Goal: Task Accomplishment & Management: Use online tool/utility

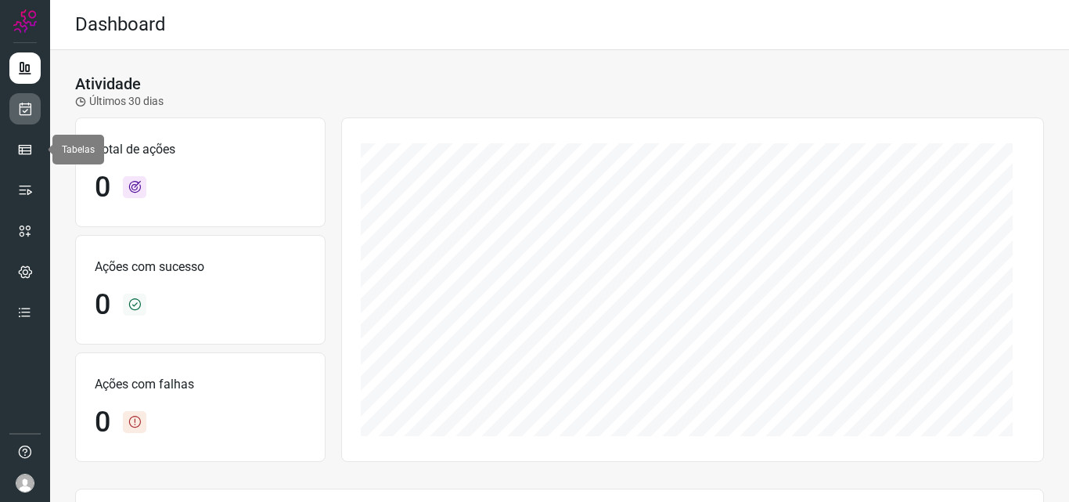
click at [22, 110] on icon at bounding box center [25, 109] width 16 height 16
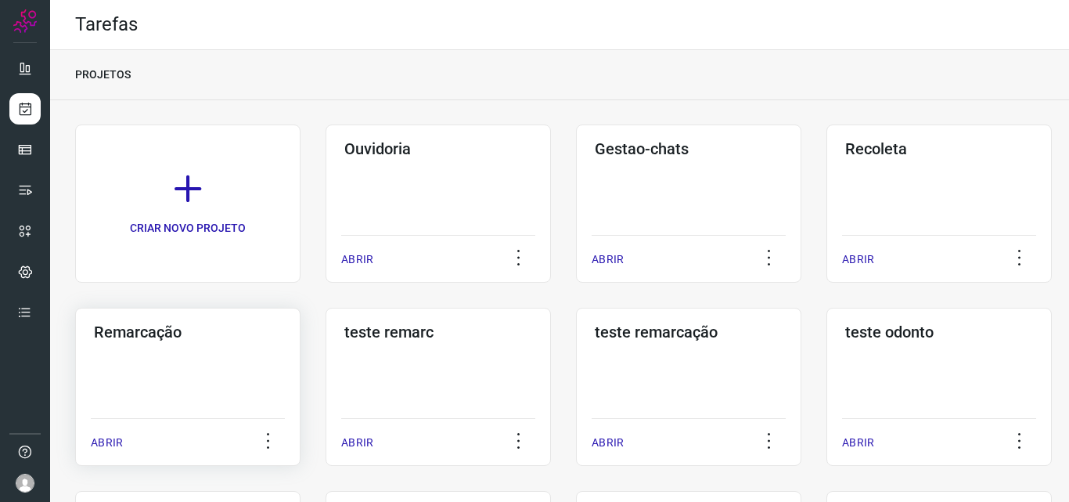
click at [214, 376] on div "Remarcação ABRIR" at bounding box center [187, 386] width 225 height 158
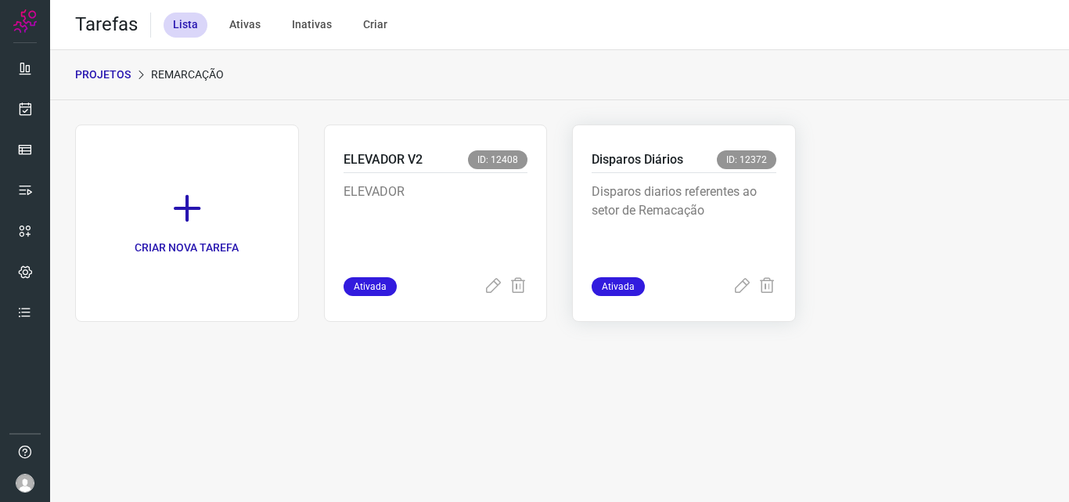
click at [691, 214] on p "Disparos diarios referentes ao setor de Remacação" at bounding box center [684, 221] width 185 height 78
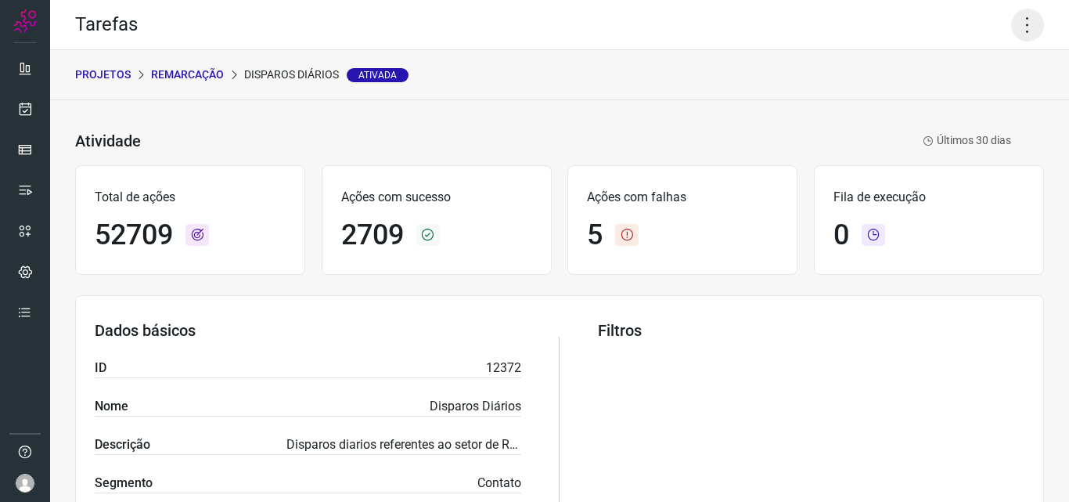
click at [1014, 20] on icon at bounding box center [1027, 25] width 33 height 33
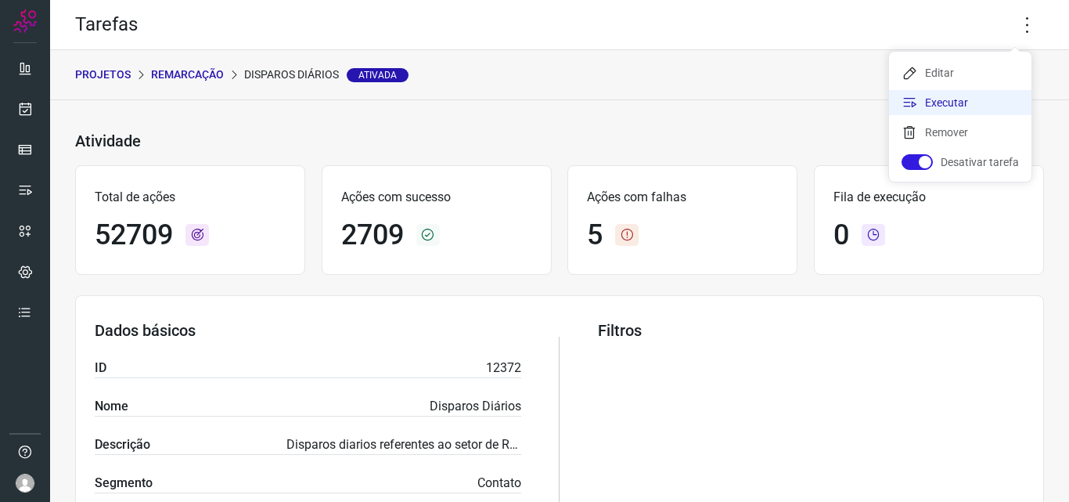
click at [978, 94] on li "Executar" at bounding box center [960, 102] width 142 height 25
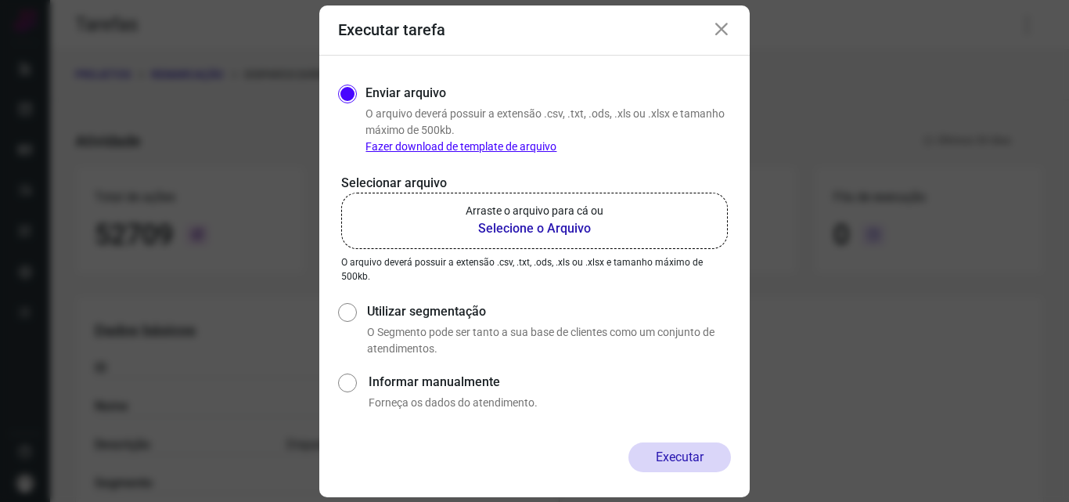
click at [484, 232] on b "Selecione o Arquivo" at bounding box center [535, 228] width 138 height 19
click at [0, 0] on input "Arraste o arquivo para cá ou Selecione o Arquivo" at bounding box center [0, 0] width 0 height 0
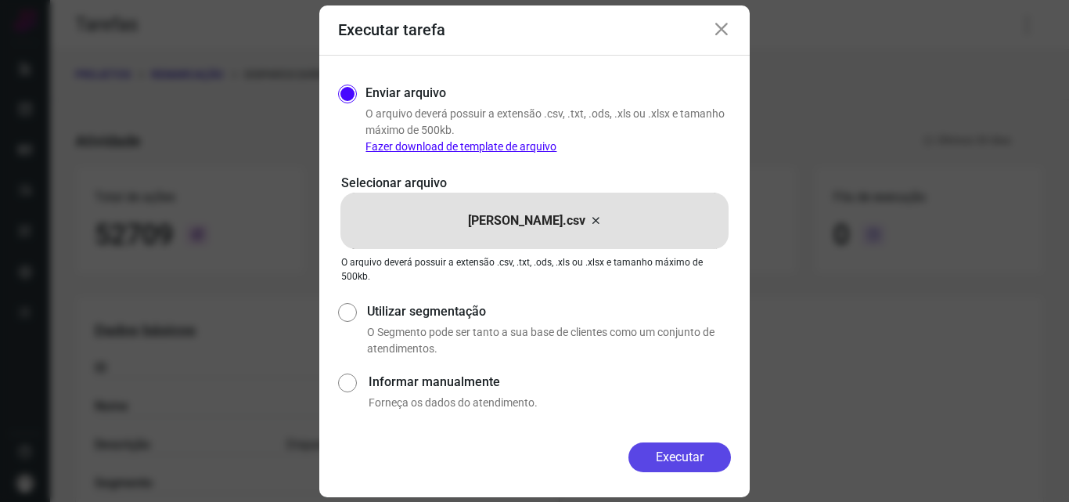
click at [693, 461] on button "Executar" at bounding box center [679, 457] width 102 height 30
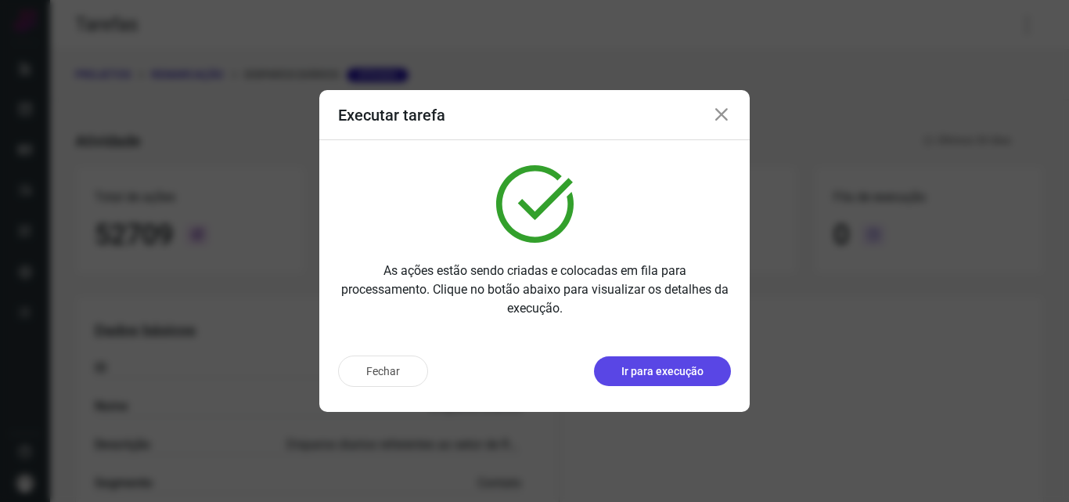
click at [682, 377] on p "Ir para execução" at bounding box center [662, 371] width 82 height 16
